Goal: Transaction & Acquisition: Book appointment/travel/reservation

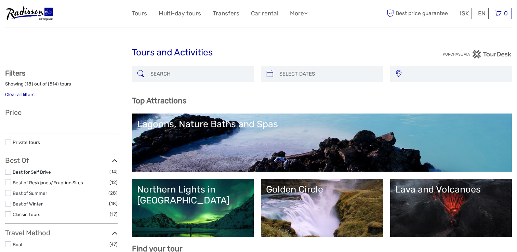
select select
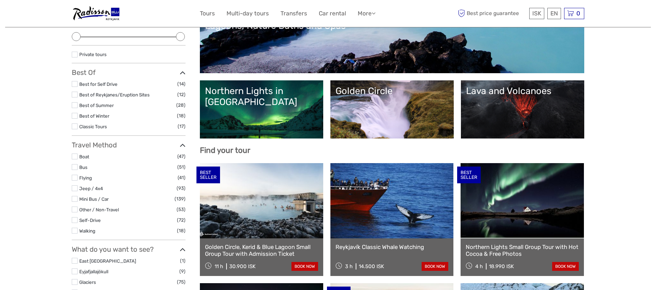
scroll to position [104, 0]
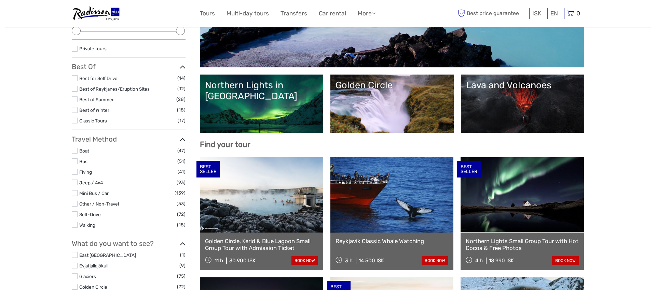
click at [75, 152] on label at bounding box center [75, 151] width 6 height 6
click at [0, 0] on input "checkbox" at bounding box center [0, 0] width 0 height 0
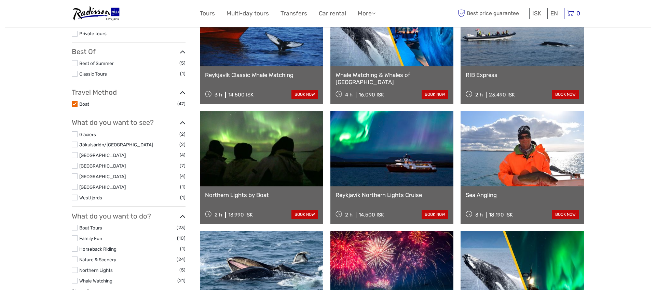
scroll to position [108, 0]
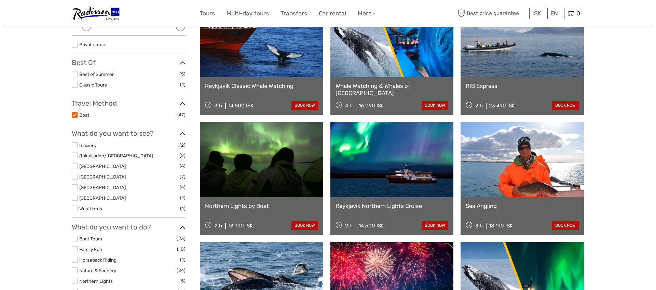
click at [516, 44] on link at bounding box center [522, 39] width 123 height 75
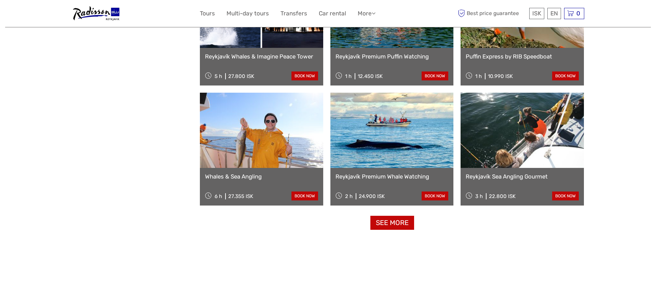
scroll to position [621, 0]
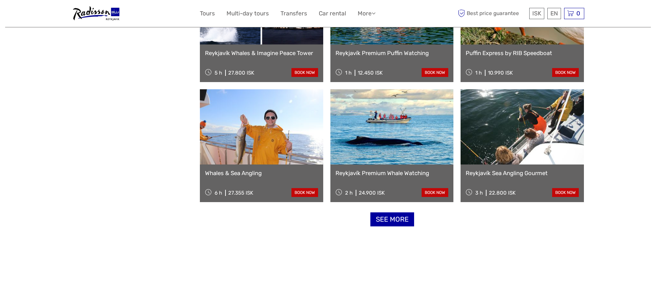
click at [391, 218] on link "See more" at bounding box center [392, 219] width 44 height 14
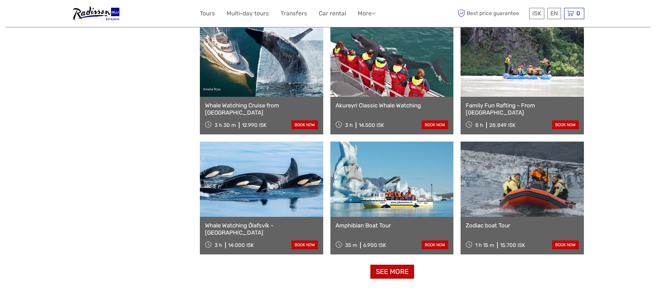
scroll to position [1290, 0]
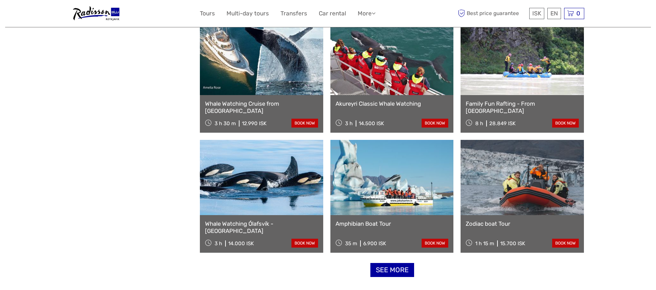
click at [404, 251] on link "See more" at bounding box center [392, 270] width 44 height 14
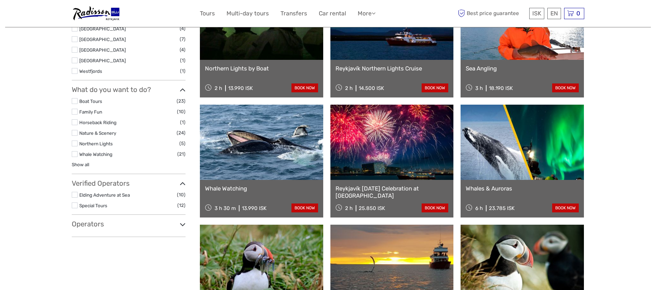
scroll to position [166, 0]
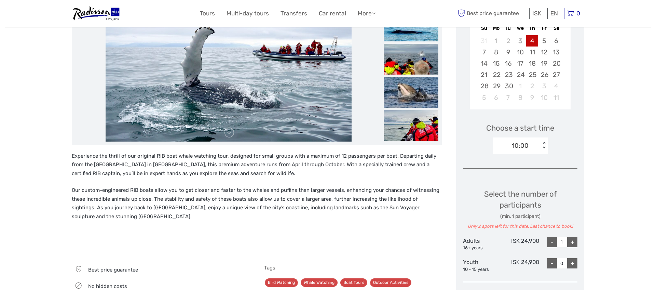
scroll to position [141, 0]
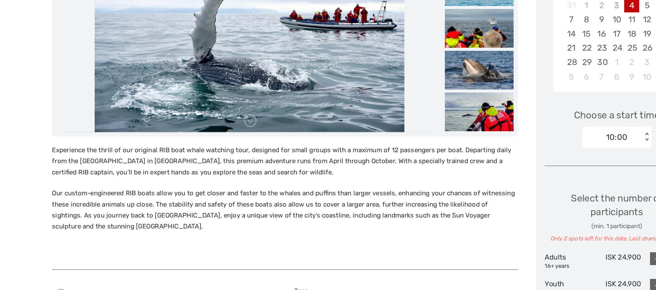
drag, startPoint x: 71, startPoint y: 191, endPoint x: 169, endPoint y: 222, distance: 103.2
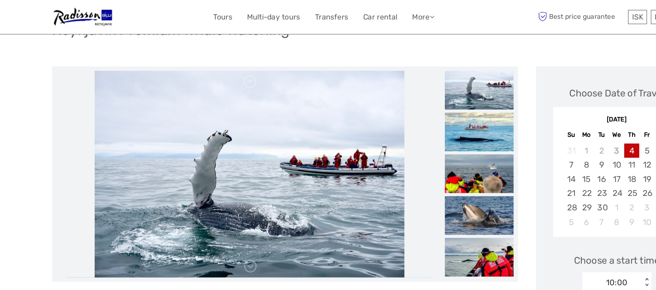
scroll to position [57, 0]
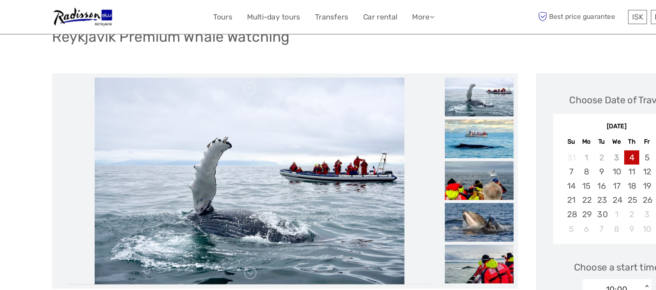
click at [290, 127] on img at bounding box center [229, 144] width 246 height 164
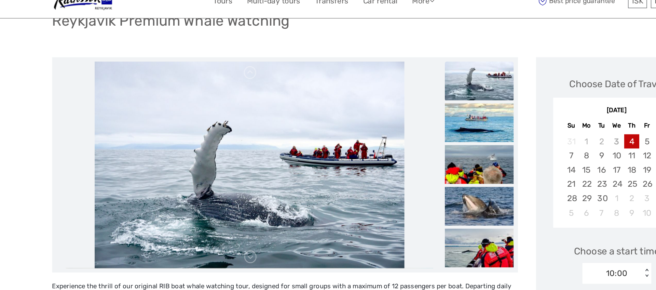
click at [399, 88] on img at bounding box center [411, 77] width 55 height 31
click at [403, 113] on img at bounding box center [411, 110] width 55 height 31
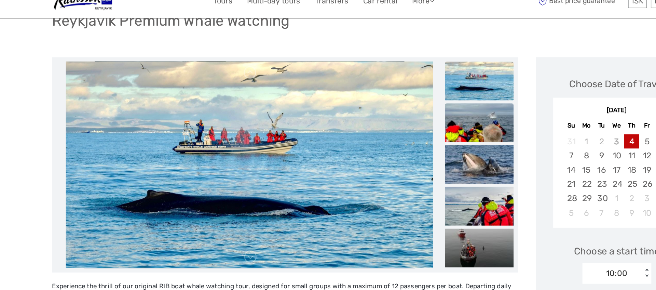
click at [406, 120] on img at bounding box center [411, 110] width 55 height 31
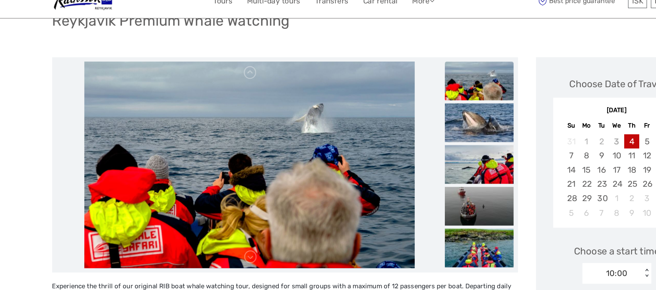
click at [406, 120] on img at bounding box center [411, 110] width 55 height 31
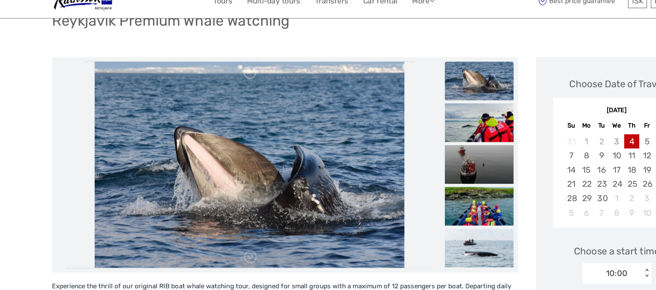
click at [406, 120] on img at bounding box center [411, 110] width 55 height 31
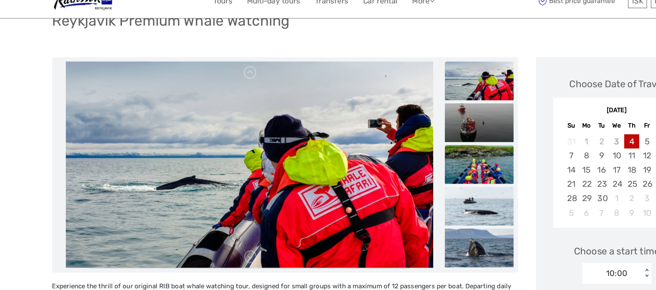
click at [409, 131] on img at bounding box center [411, 143] width 55 height 31
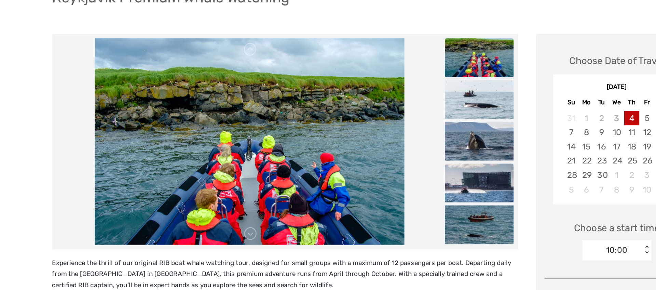
click at [418, 172] on img at bounding box center [411, 176] width 55 height 31
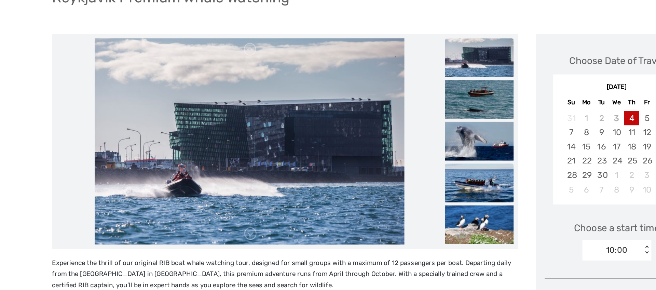
click at [420, 183] on img at bounding box center [411, 176] width 55 height 31
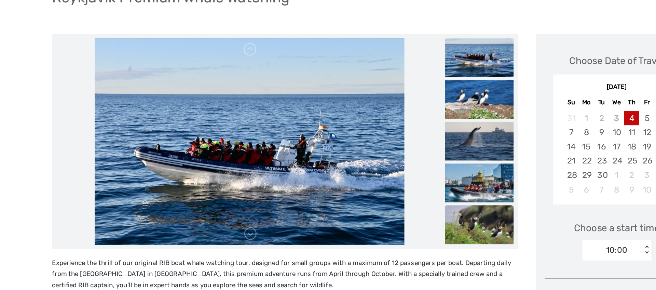
click at [417, 201] on img at bounding box center [411, 209] width 55 height 31
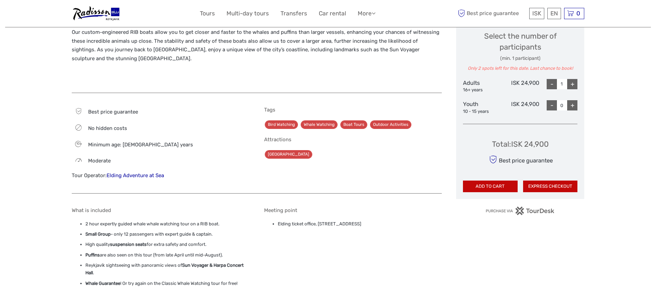
scroll to position [306, 0]
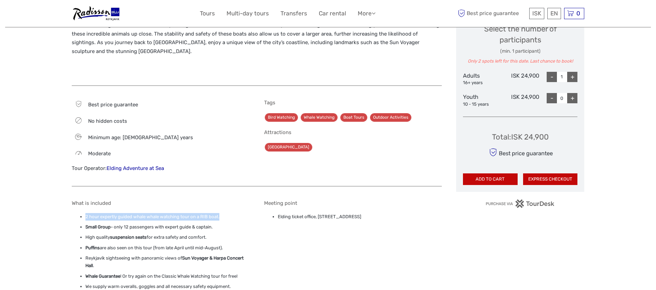
drag, startPoint x: 83, startPoint y: 218, endPoint x: 192, endPoint y: 220, distance: 109.0
click at [192, 220] on ul "2 hour expertly guided whale whale watching tour on a RIB boat. Small Group - o…" at bounding box center [161, 252] width 178 height 78
drag, startPoint x: 84, startPoint y: 231, endPoint x: 187, endPoint y: 224, distance: 103.1
click at [187, 224] on ul "2 hour expertly guided whale whale watching tour on a RIB boat. Small Group - o…" at bounding box center [161, 252] width 178 height 78
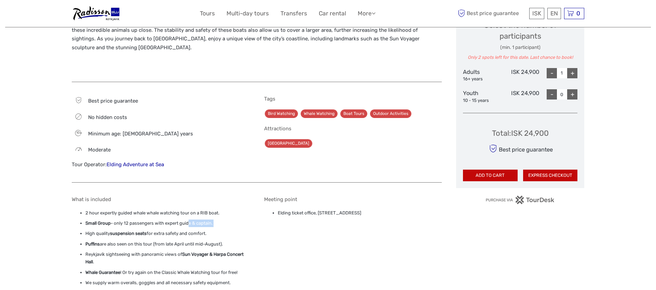
scroll to position [312, 0]
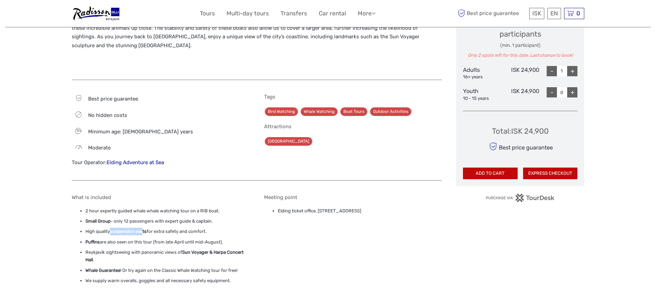
drag, startPoint x: 109, startPoint y: 231, endPoint x: 158, endPoint y: 231, distance: 48.2
click at [158, 231] on li "High quality suspension seats for extra safety and comfort." at bounding box center [167, 232] width 164 height 8
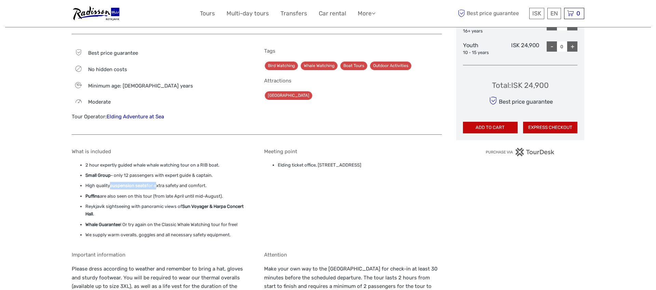
scroll to position [359, 0]
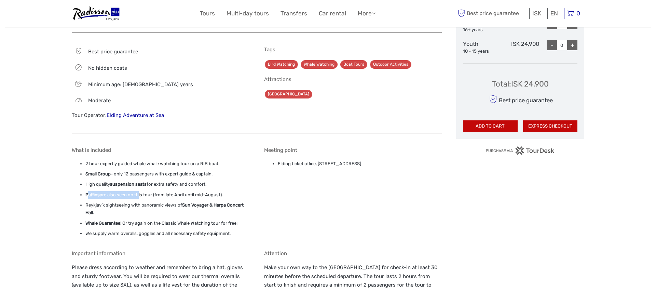
drag, startPoint x: 88, startPoint y: 197, endPoint x: 139, endPoint y: 196, distance: 50.6
click at [139, 196] on li "Puffins are also seen on this tour (from late April until mid-August)." at bounding box center [167, 195] width 164 height 8
drag, startPoint x: 150, startPoint y: 191, endPoint x: 227, endPoint y: 198, distance: 76.9
click at [227, 198] on li "Puffins are also seen on this tour (from late April until mid-August)." at bounding box center [167, 195] width 164 height 8
drag, startPoint x: 86, startPoint y: 207, endPoint x: 97, endPoint y: 213, distance: 12.5
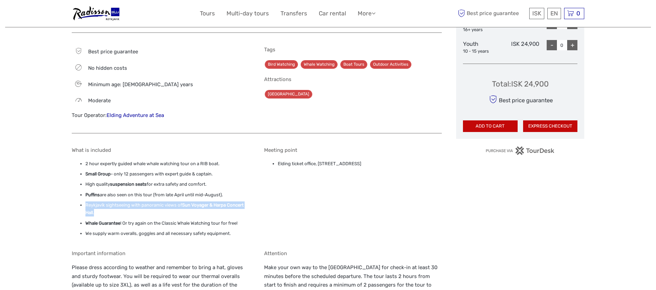
click at [97, 213] on li "Reykjavík sightseeing with panoramic views of Sun Voyager & [GEOGRAPHIC_DATA] ." at bounding box center [167, 208] width 164 height 15
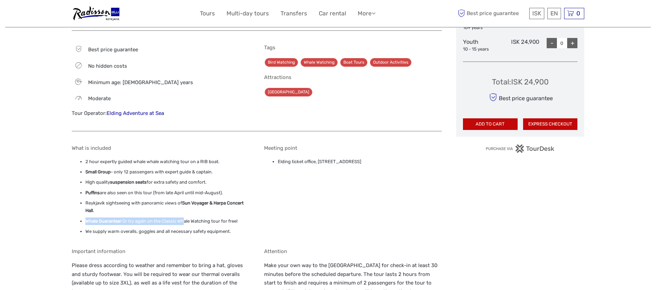
drag, startPoint x: 86, startPoint y: 220, endPoint x: 184, endPoint y: 223, distance: 98.1
click at [184, 223] on li "Whale Guarantee ! Or try again on the Classic Whale Watching tour for free!" at bounding box center [167, 221] width 164 height 8
click at [162, 226] on ul "2 hour expertly guided whale whale watching tour on a RIB boat. Small Group - o…" at bounding box center [161, 197] width 178 height 78
drag, startPoint x: 162, startPoint y: 226, endPoint x: 215, endPoint y: 220, distance: 52.9
click at [215, 220] on ul "2 hour expertly guided whale whale watching tour on a RIB boat. Small Group - o…" at bounding box center [161, 197] width 178 height 78
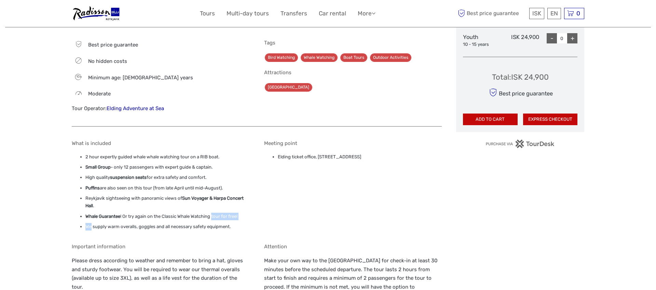
scroll to position [428, 0]
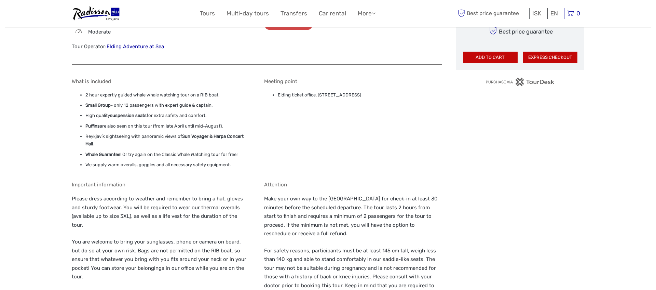
click at [114, 171] on div "What is included 2 hour expertly guided whale whale watching tour on a RIB boat…" at bounding box center [257, 222] width 370 height 303
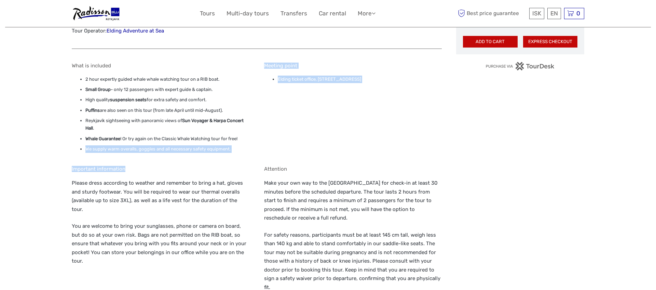
drag, startPoint x: 84, startPoint y: 162, endPoint x: 210, endPoint y: 168, distance: 126.6
click at [210, 168] on div "What is included 2 hour expertly guided whale whale watching tour on a RIB boat…" at bounding box center [257, 207] width 370 height 303
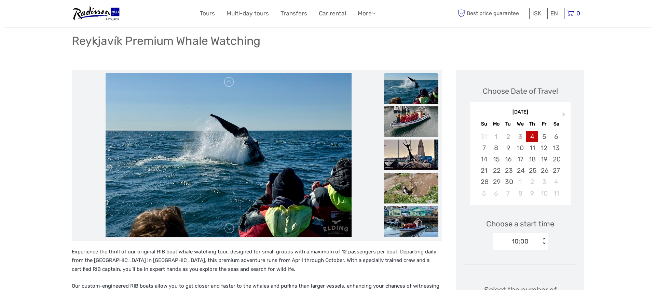
scroll to position [100, 0]
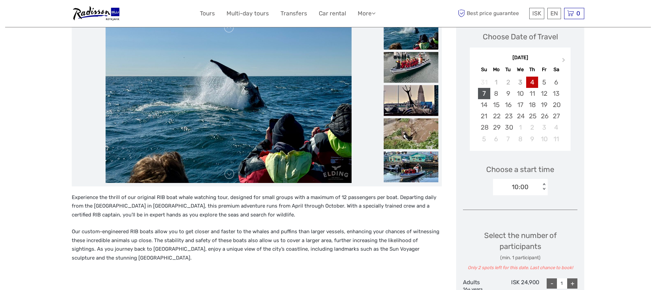
click at [488, 95] on div "7" at bounding box center [484, 93] width 12 height 11
click at [537, 179] on div "10:00 < >" at bounding box center [520, 187] width 55 height 16
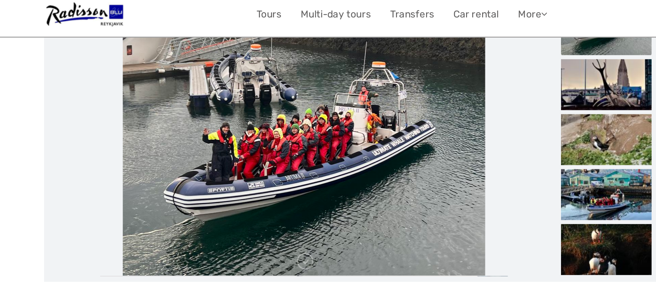
scroll to position [109, 0]
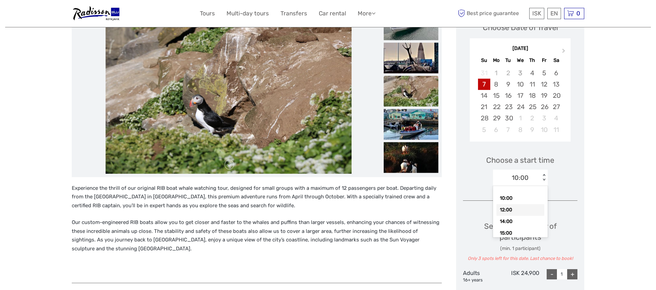
click at [513, 208] on div "12:00" at bounding box center [520, 210] width 48 height 12
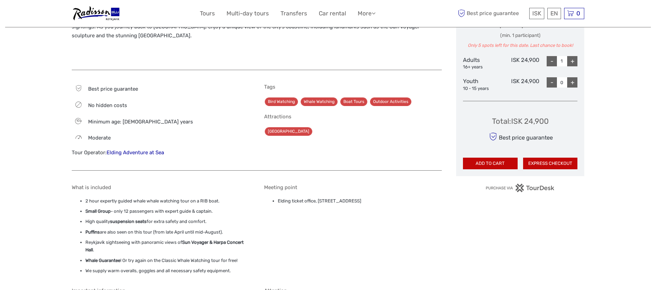
scroll to position [323, 0]
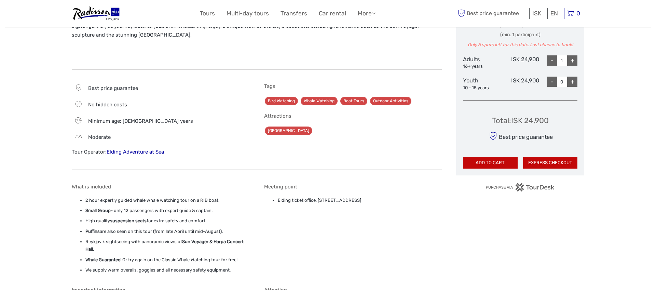
drag, startPoint x: 278, startPoint y: 200, endPoint x: 390, endPoint y: 200, distance: 111.4
click at [390, 200] on li "Elding ticket office, [STREET_ADDRESS]" at bounding box center [360, 200] width 164 height 8
copy li "Elding ticket office, [STREET_ADDRESS]"
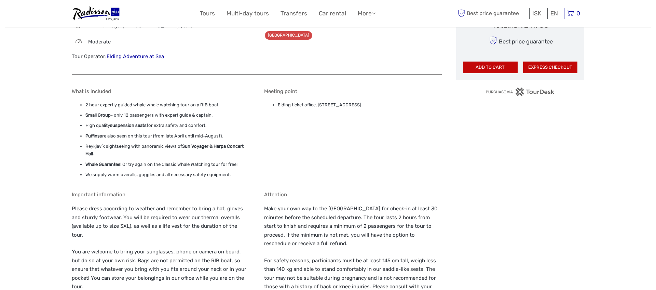
scroll to position [380, 0]
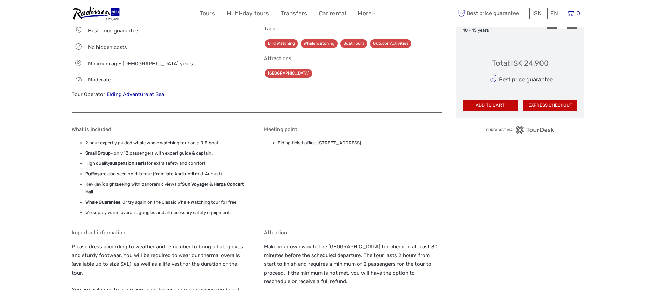
click at [145, 94] on link "Elding Adventure at Sea" at bounding box center [135, 94] width 57 height 6
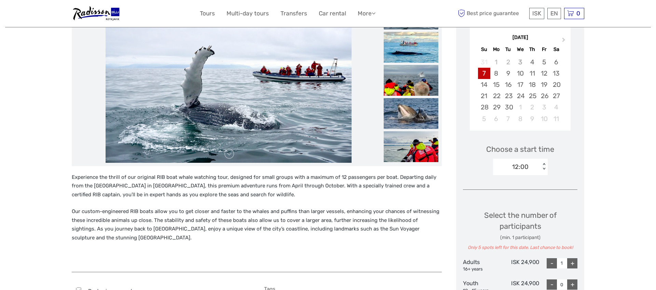
scroll to position [119, 0]
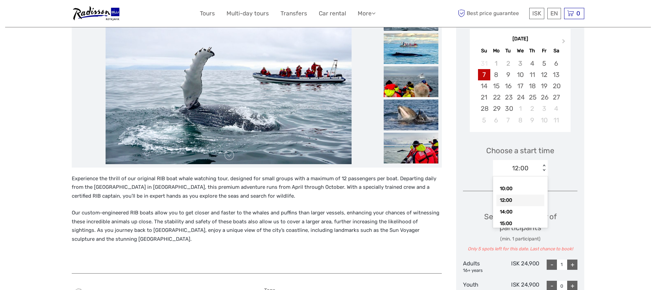
click at [539, 166] on div "12:00" at bounding box center [516, 168] width 47 height 10
click at [564, 173] on div "Choose a start time option 12:00 selected, 2 of 4. 4 results available. Use Up …" at bounding box center [520, 158] width 114 height 44
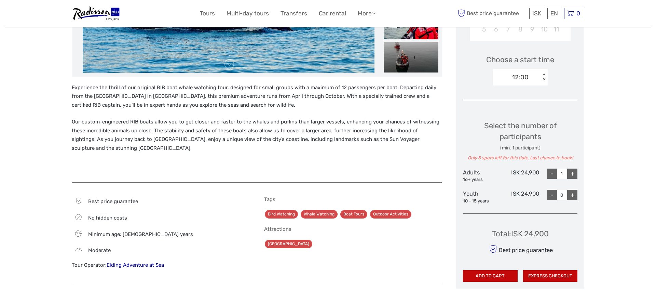
scroll to position [294, 0]
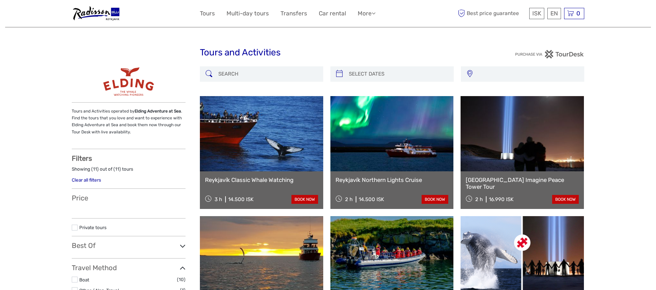
select select
